Goal: Check status: Check status

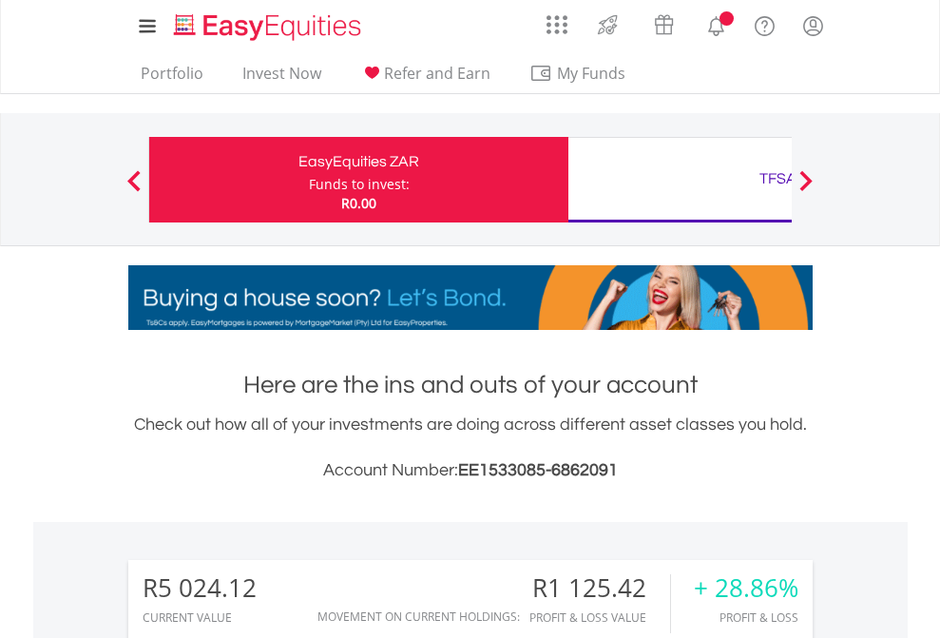
scroll to position [182, 298]
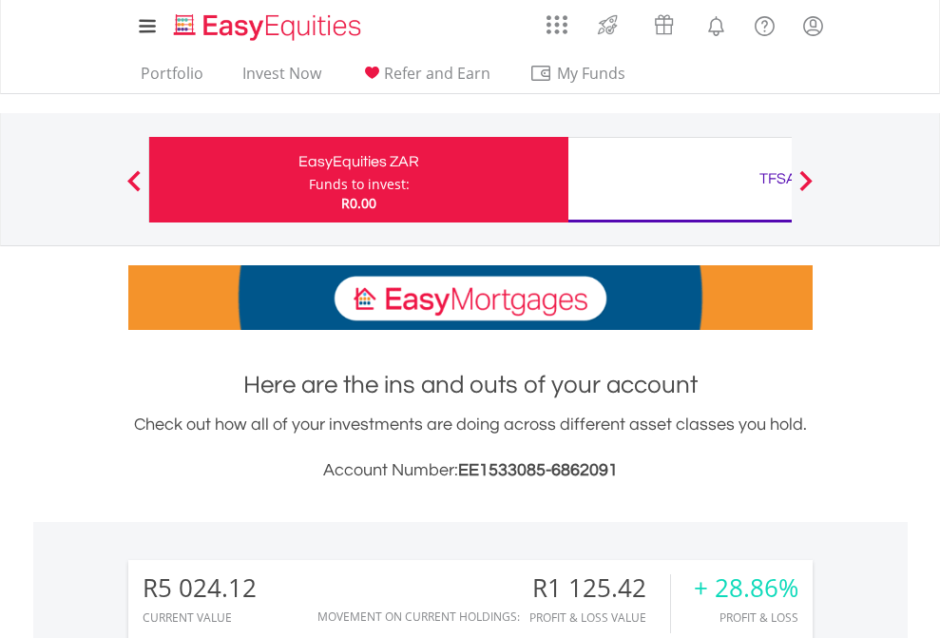
click at [309, 180] on div "Funds to invest:" at bounding box center [359, 184] width 101 height 19
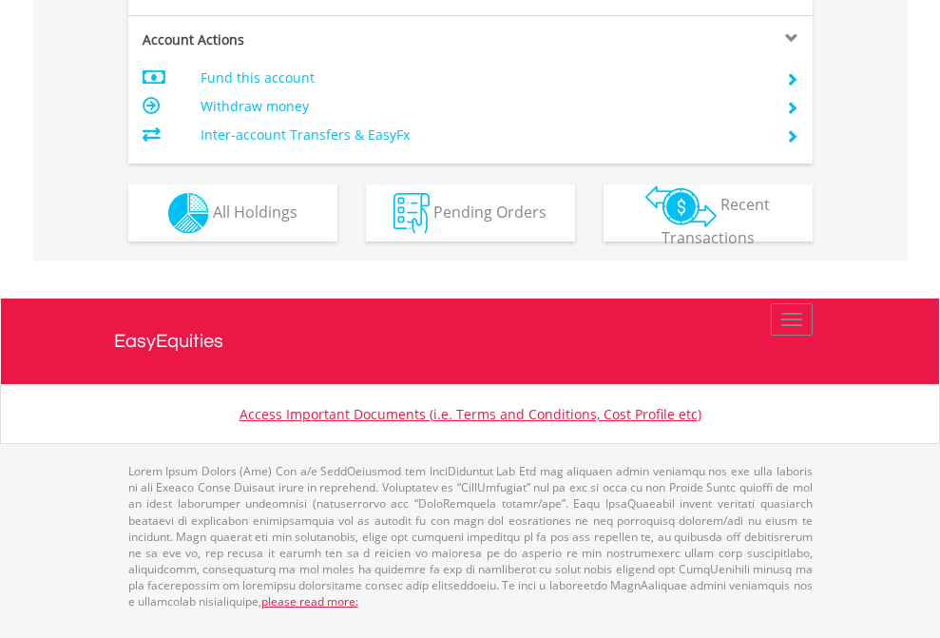
scroll to position [1783, 0]
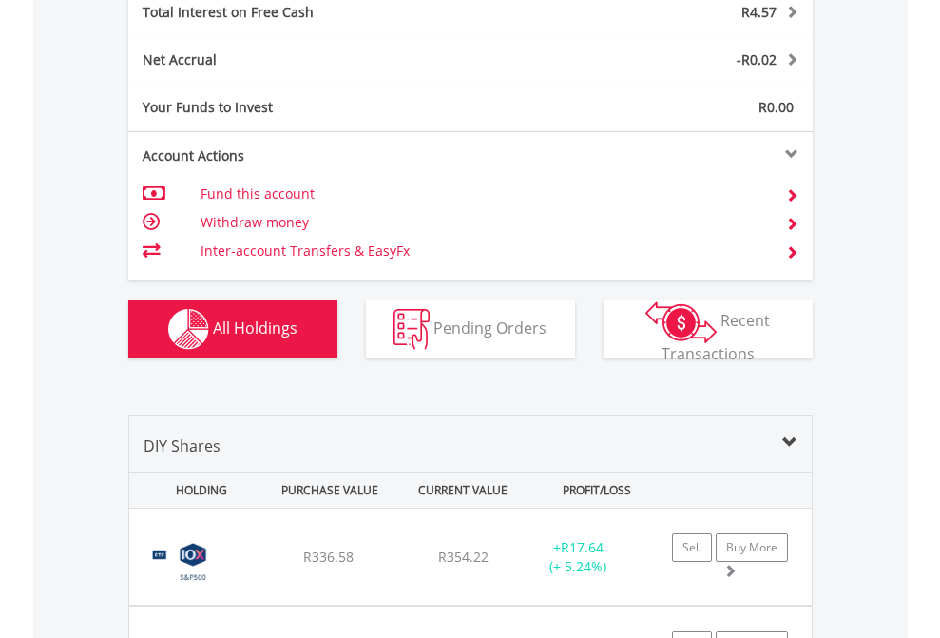
scroll to position [2189, 0]
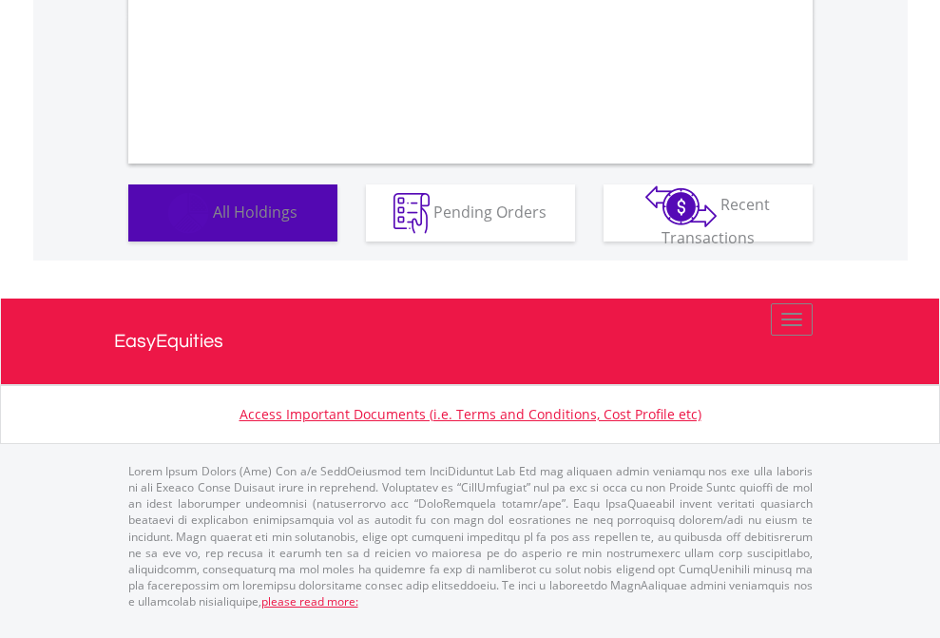
click at [213, 221] on span "All Holdings" at bounding box center [255, 210] width 85 height 21
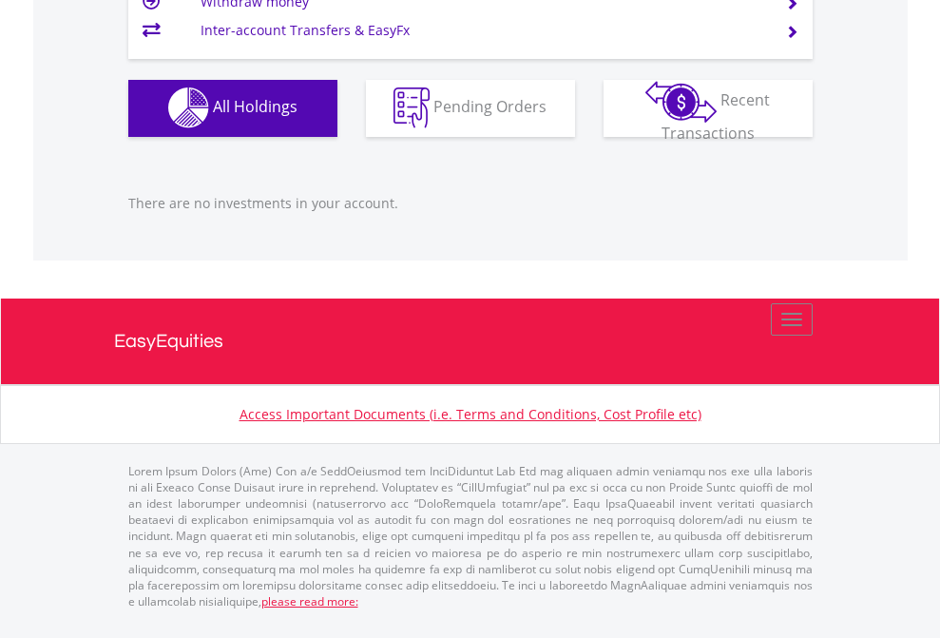
scroll to position [182, 298]
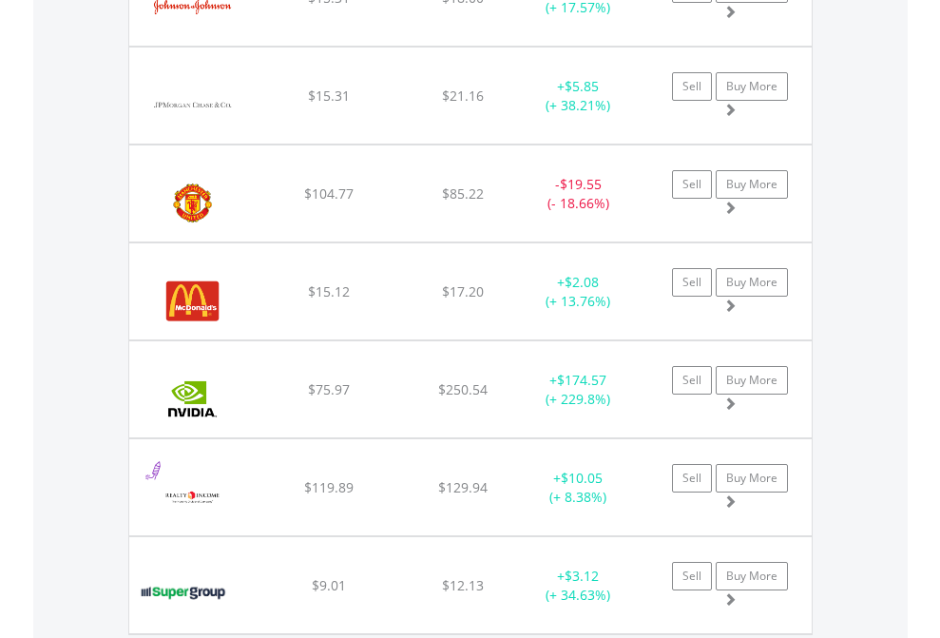
scroll to position [182, 298]
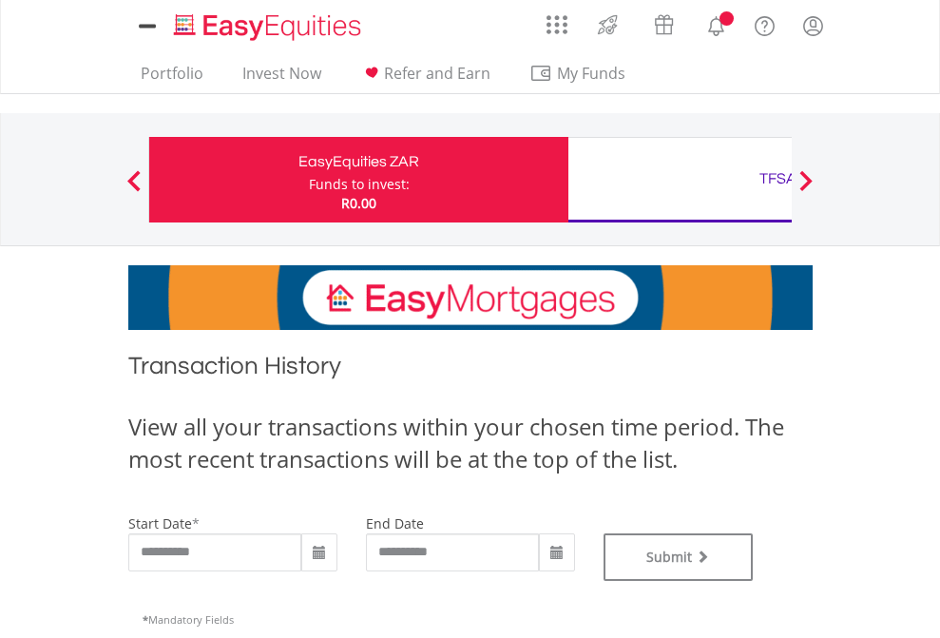
type input "**********"
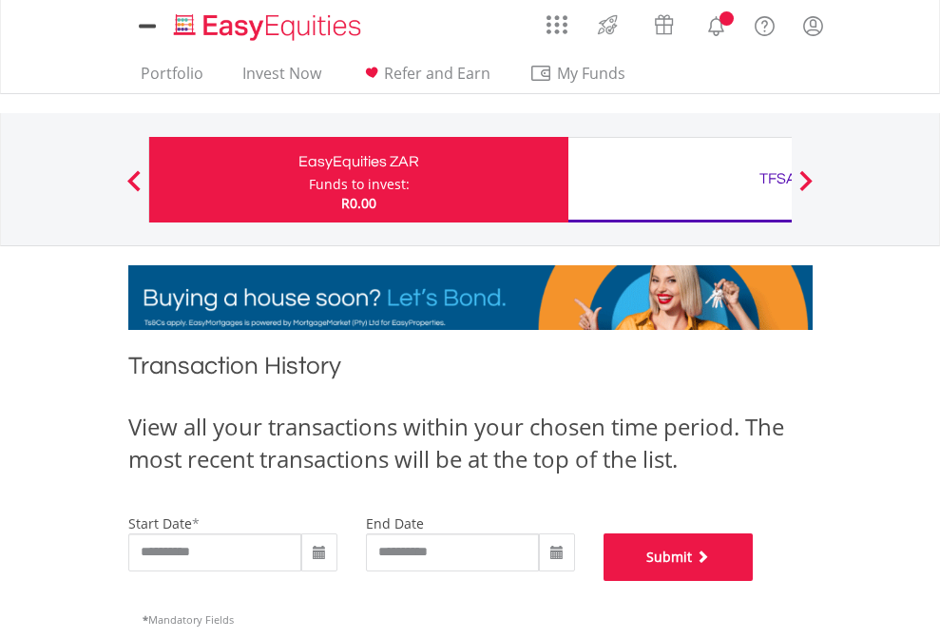
click at [753, 581] on button "Submit" at bounding box center [678, 557] width 150 height 48
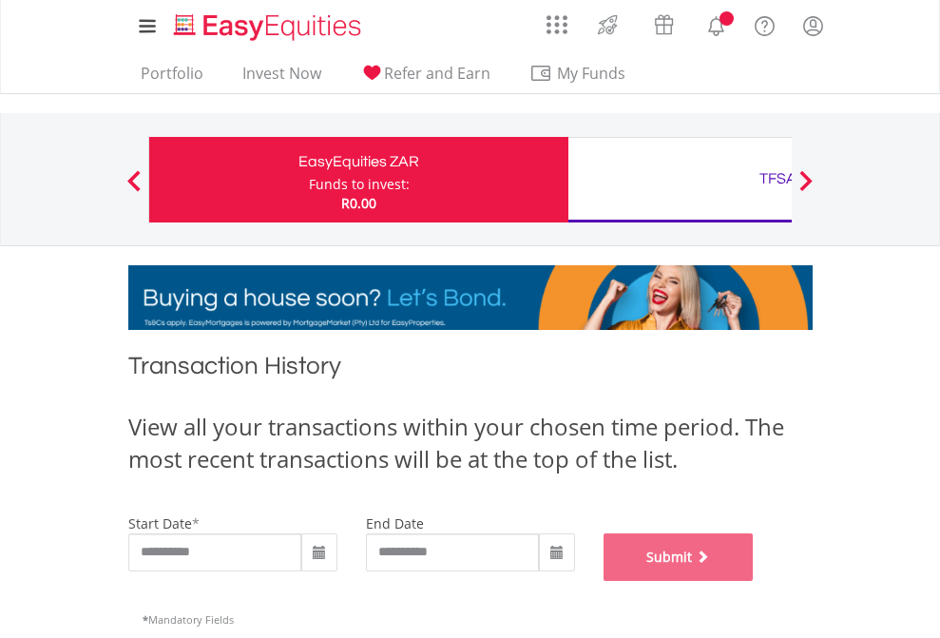
scroll to position [771, 0]
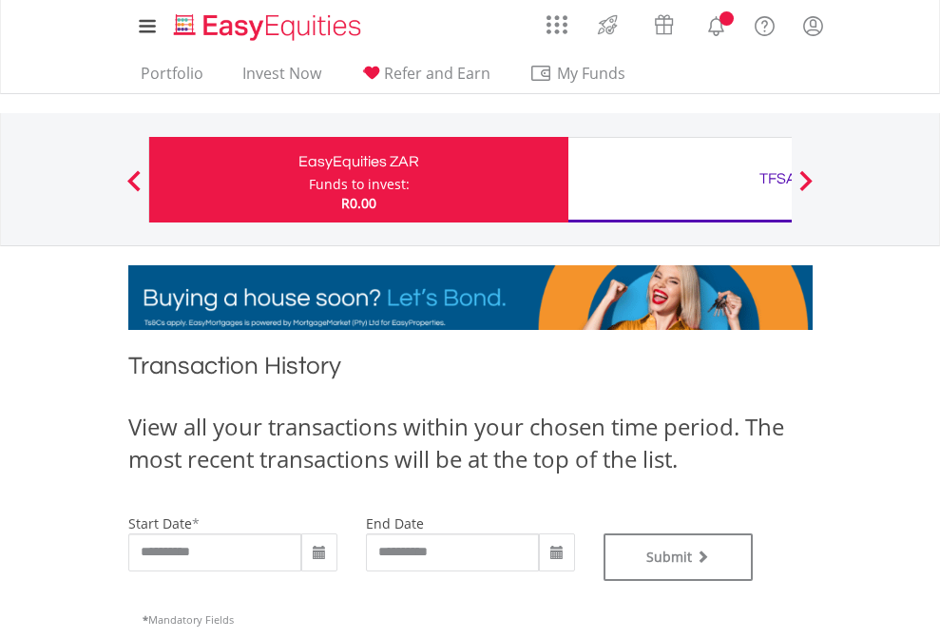
click at [679, 180] on div "TFSA" at bounding box center [778, 178] width 396 height 27
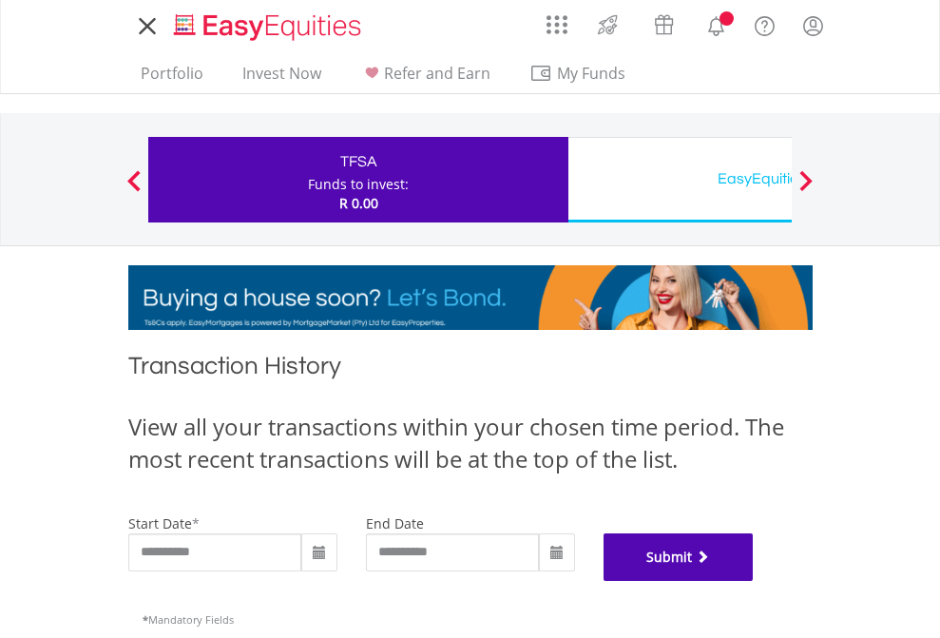
click at [753, 581] on button "Submit" at bounding box center [678, 557] width 150 height 48
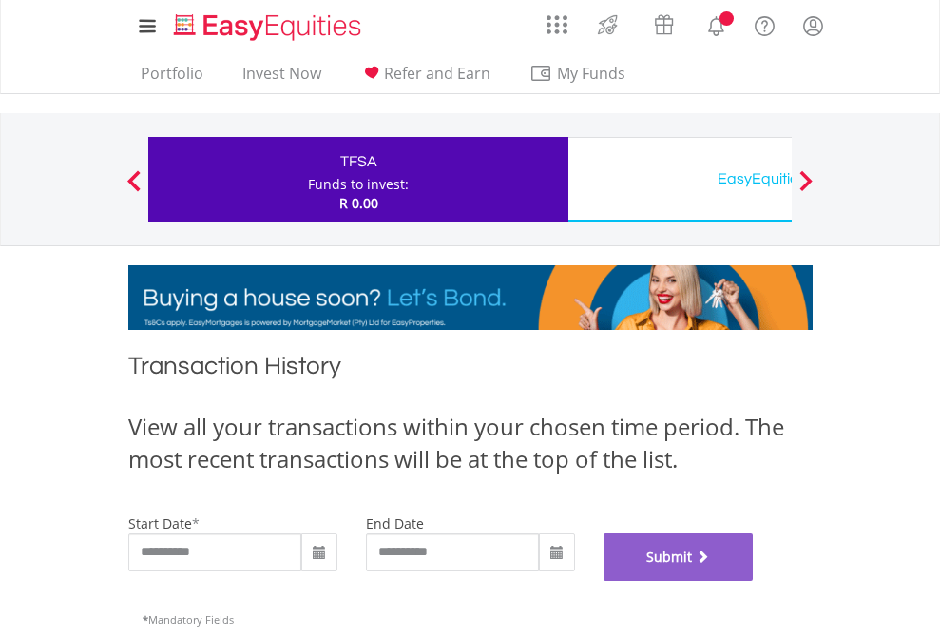
scroll to position [771, 0]
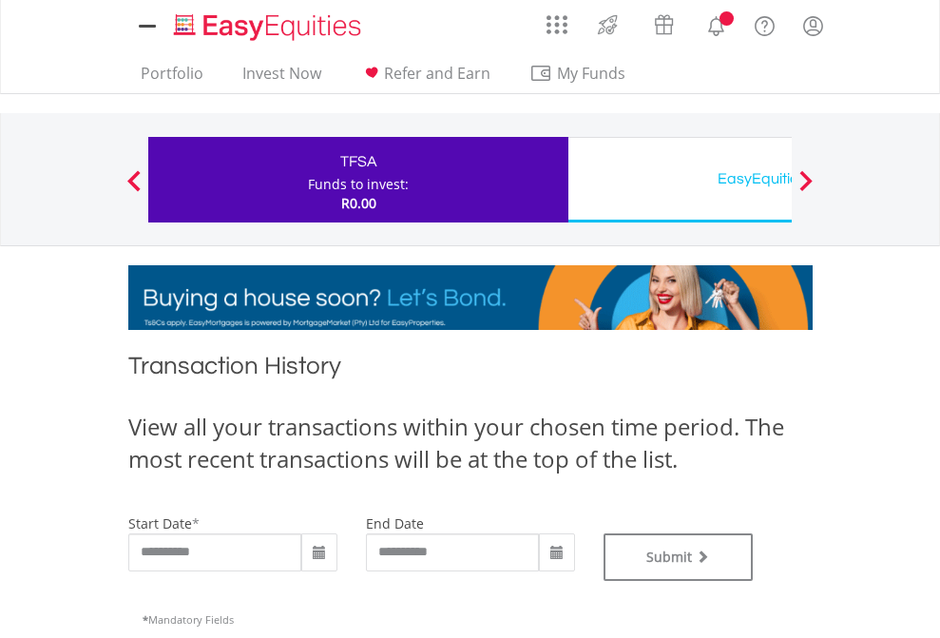
click at [679, 180] on div "EasyEquities USD" at bounding box center [778, 178] width 396 height 27
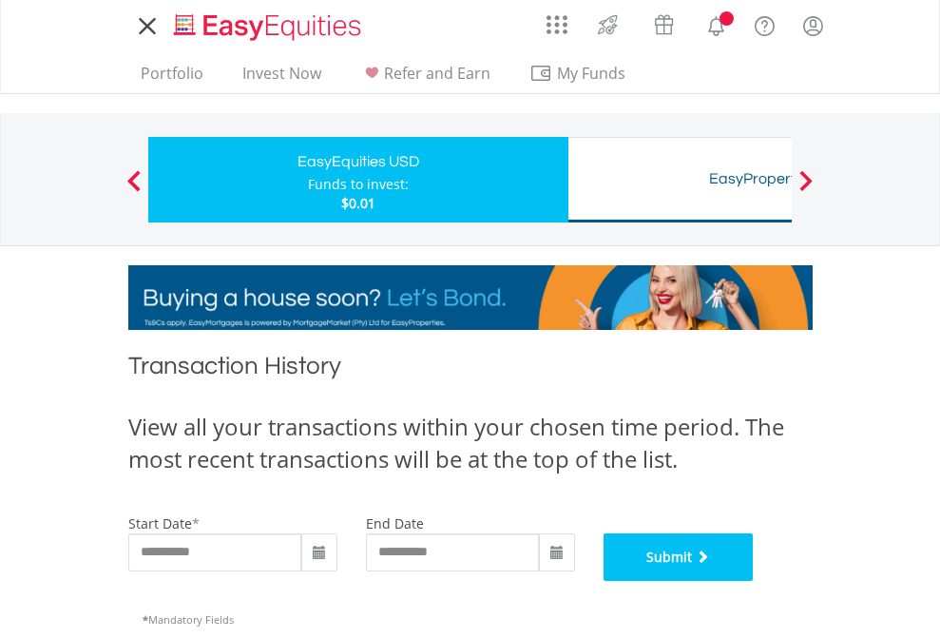
click at [753, 581] on button "Submit" at bounding box center [678, 557] width 150 height 48
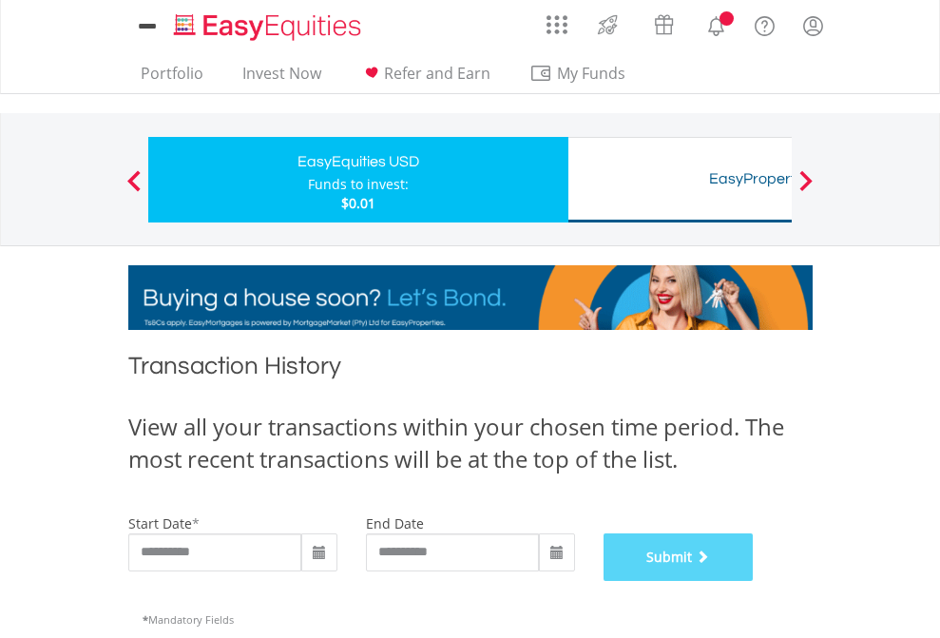
scroll to position [771, 0]
